Goal: Information Seeking & Learning: Learn about a topic

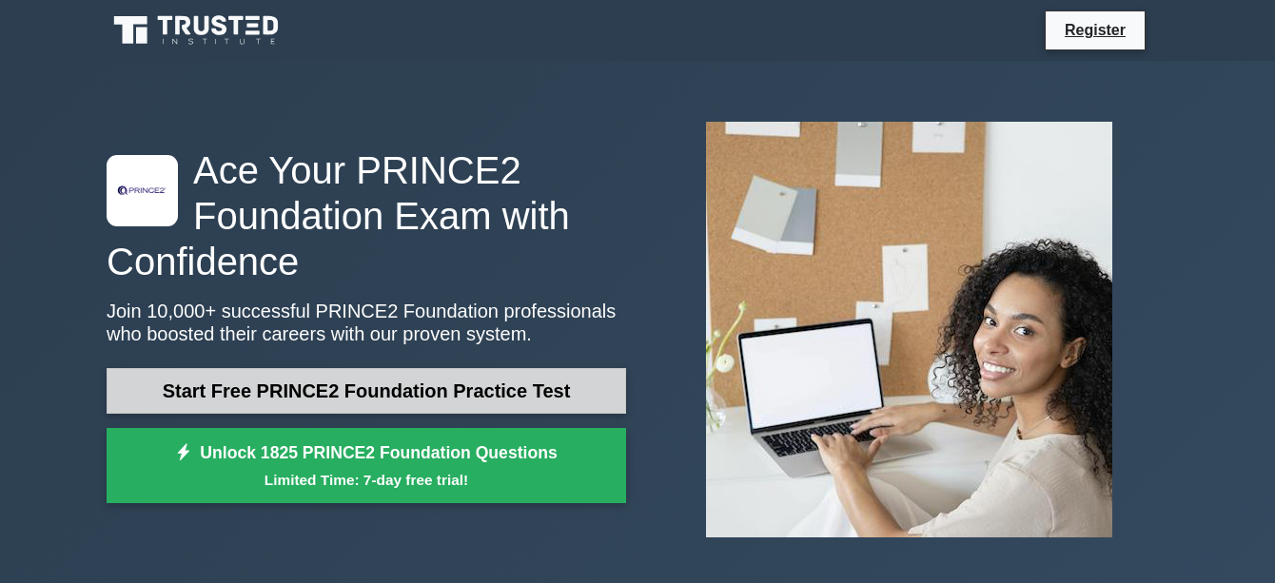
click at [486, 386] on link "Start Free PRINCE2 Foundation Practice Test" at bounding box center [366, 391] width 519 height 46
